Goal: Transaction & Acquisition: Purchase product/service

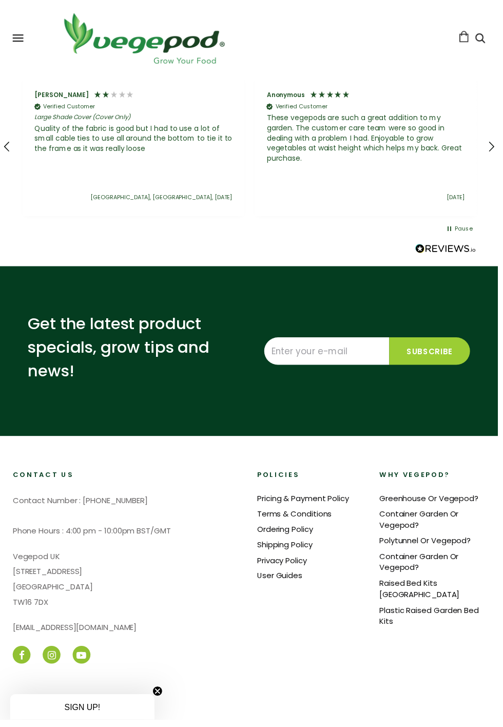
scroll to position [0, 235]
click at [353, 509] on link "Pricing & Payment Policy" at bounding box center [306, 503] width 93 height 11
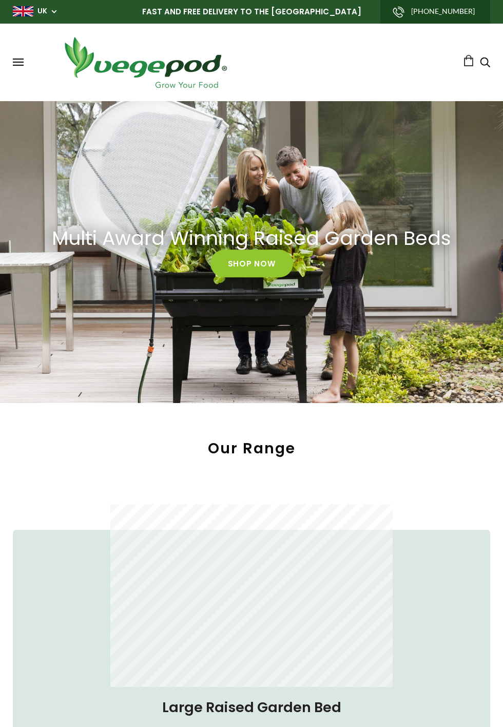
scroll to position [0, 235]
click at [293, 278] on link "Shop Now" at bounding box center [252, 264] width 83 height 28
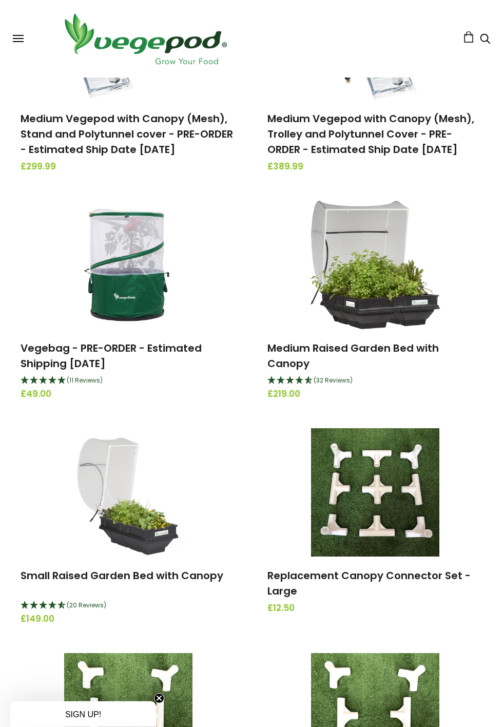
scroll to position [928, 0]
